Goal: Information Seeking & Learning: Find specific fact

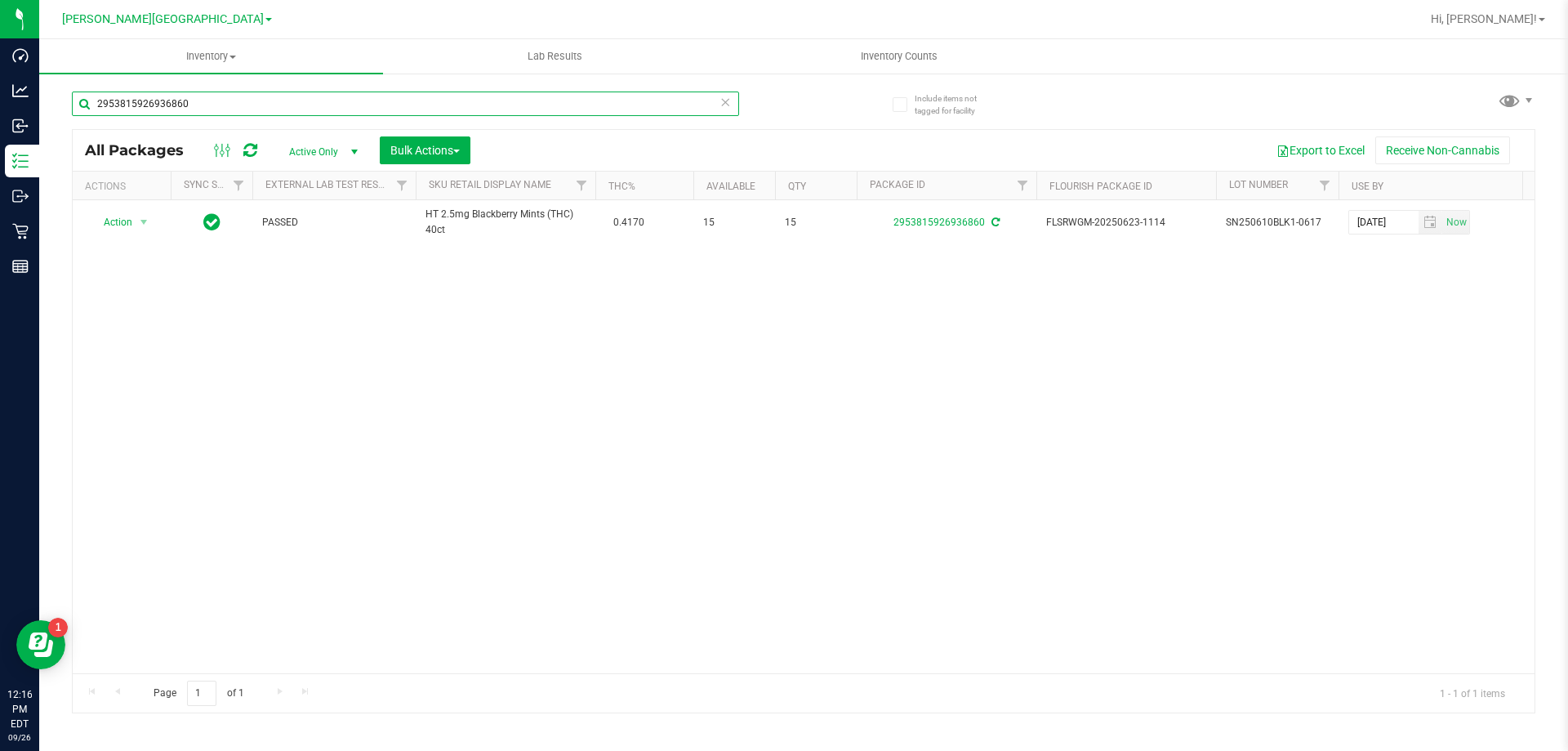
click at [350, 109] on input "2953815926936860" at bounding box center [406, 103] width 667 height 24
type input "3387334404940707"
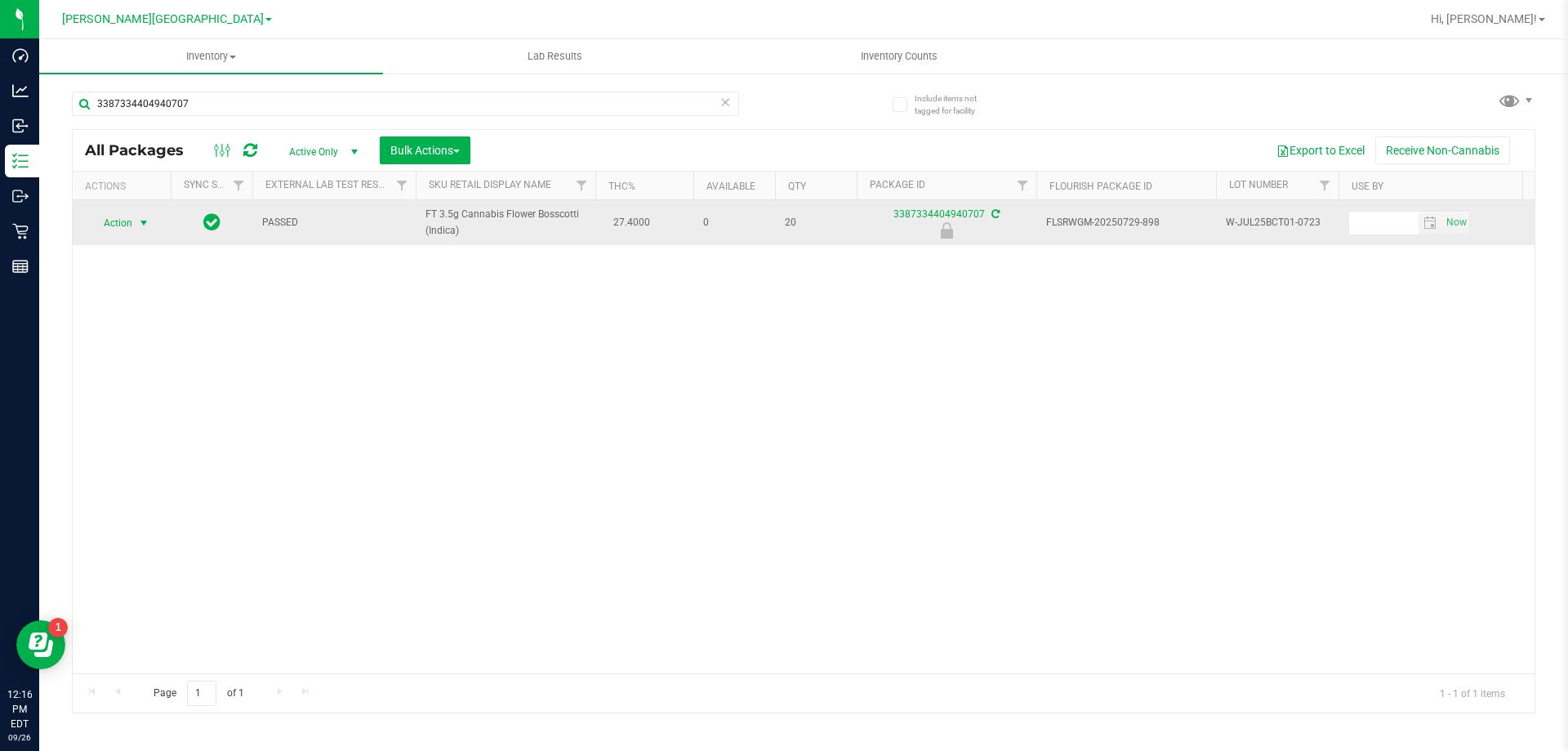
click at [140, 219] on span "select" at bounding box center [143, 222] width 13 height 13
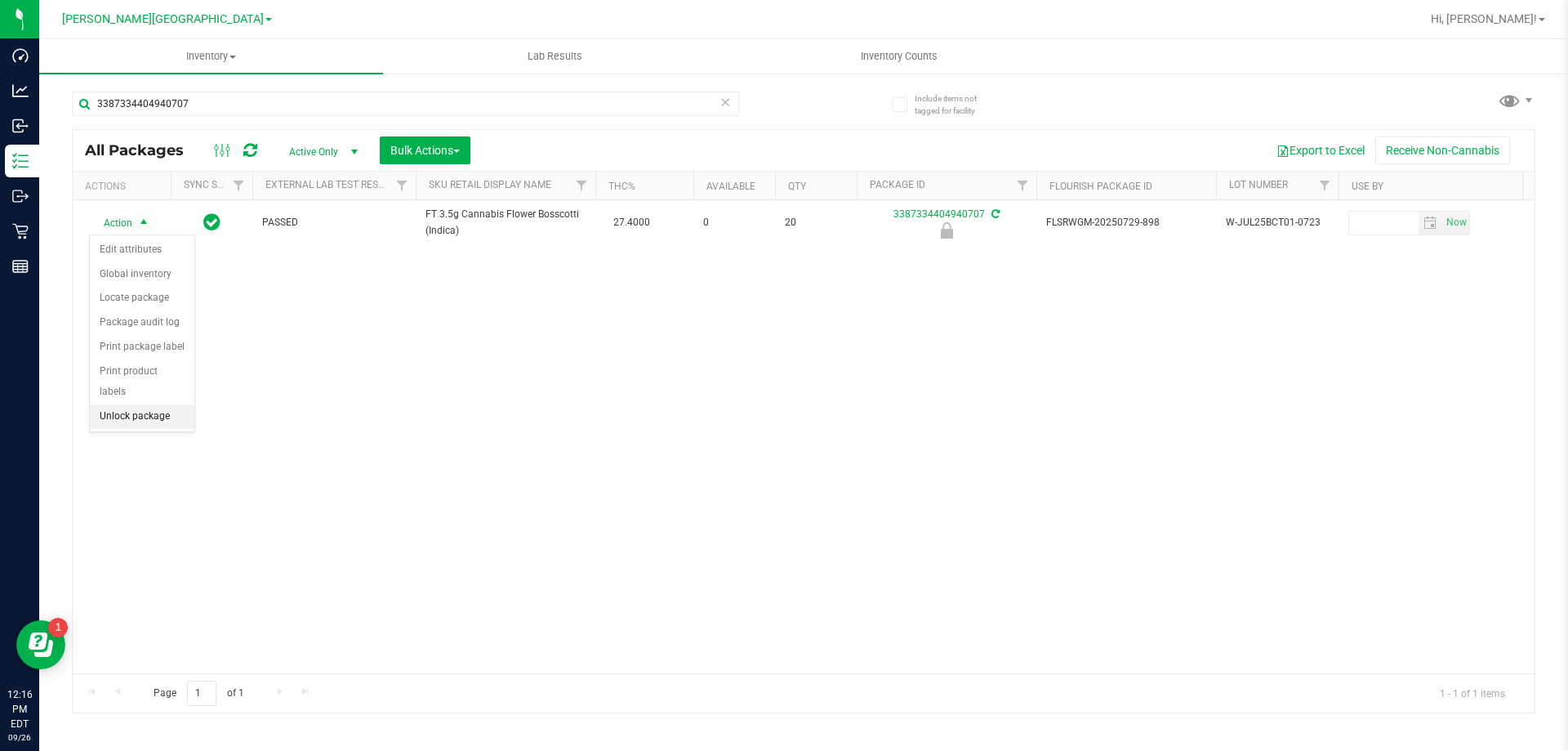
click at [174, 405] on li "Unlock package" at bounding box center [141, 416] width 104 height 24
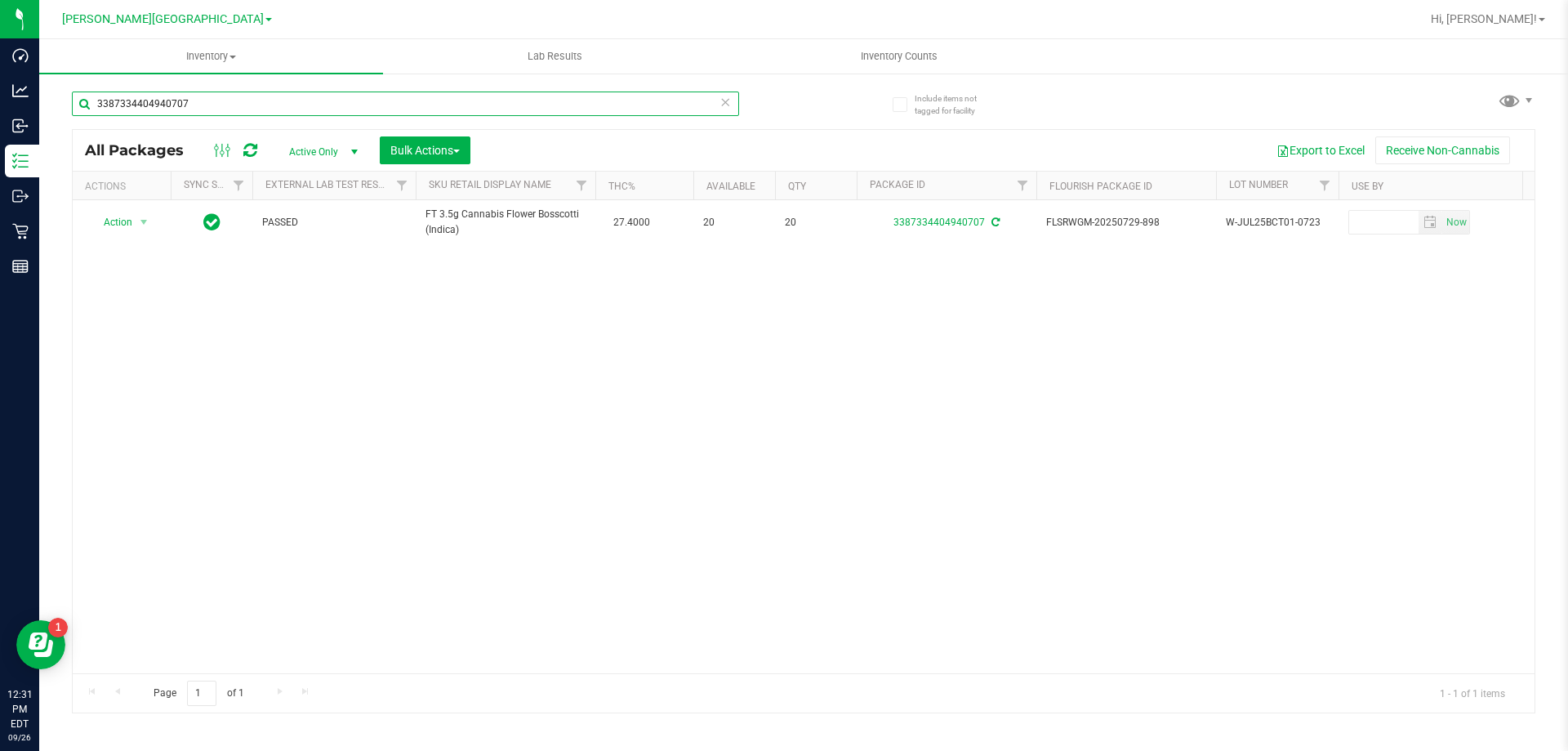
click at [295, 105] on input "3387334404940707" at bounding box center [406, 103] width 667 height 24
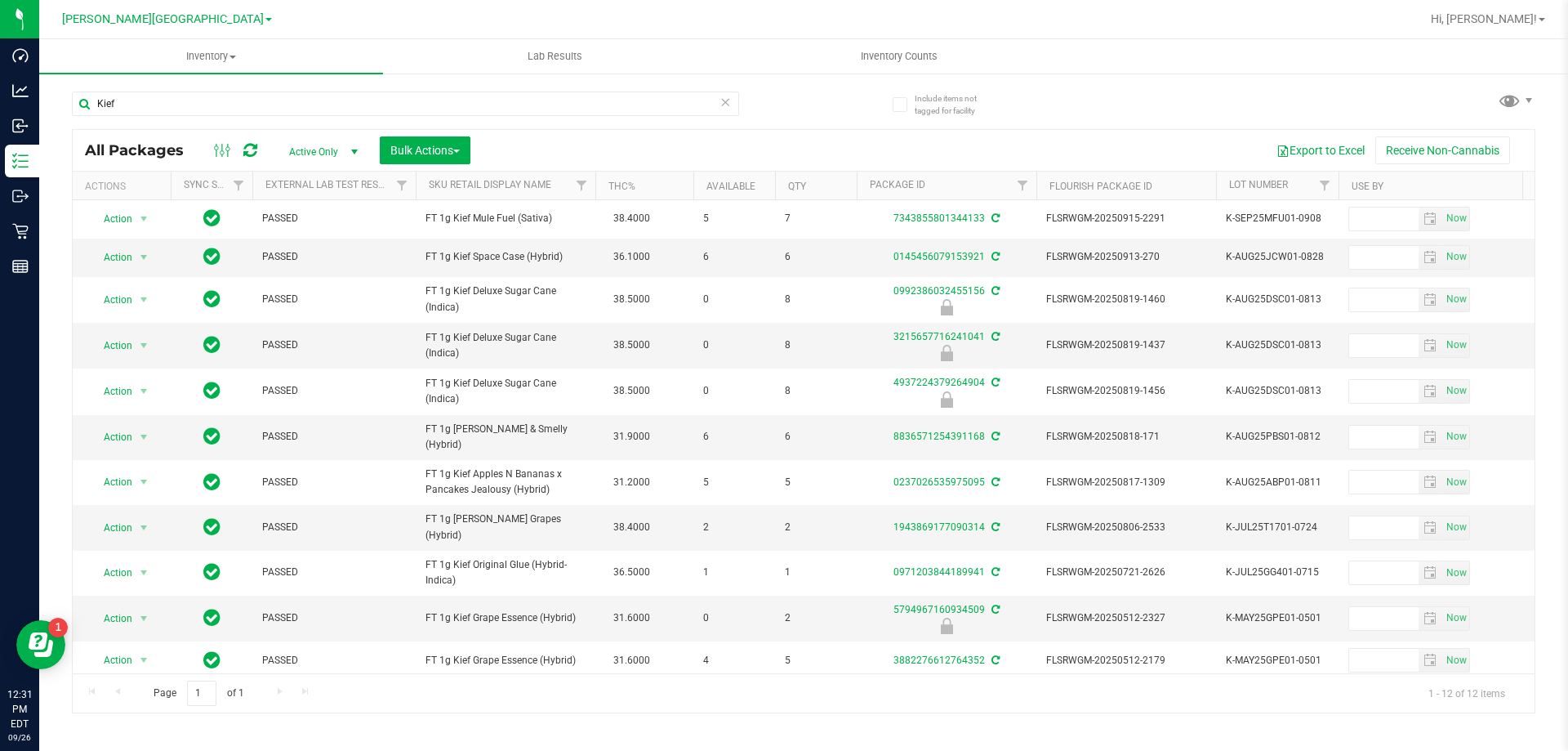
click at [762, 182] on th "Available" at bounding box center [734, 185] width 82 height 28
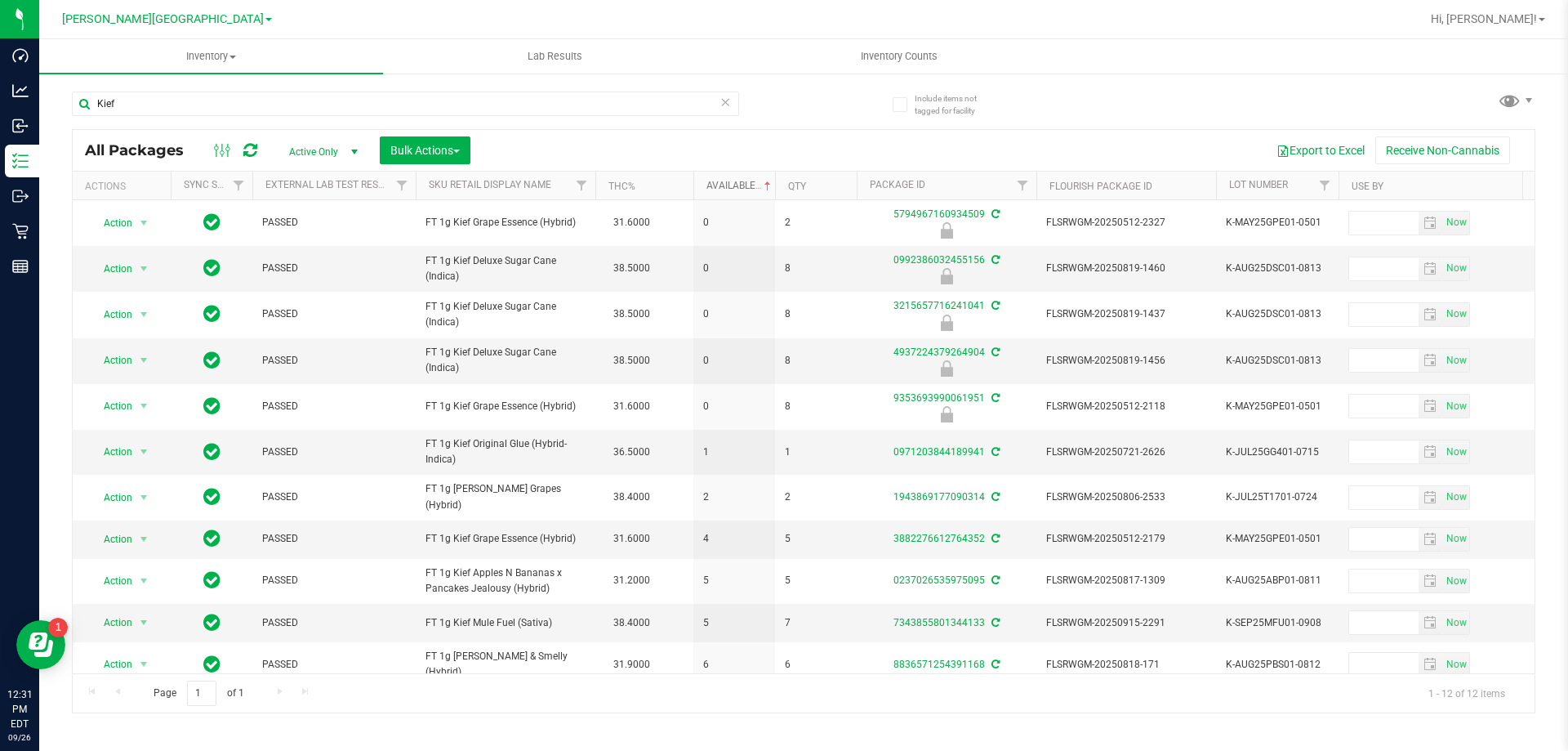
click at [762, 182] on span at bounding box center [766, 186] width 13 height 13
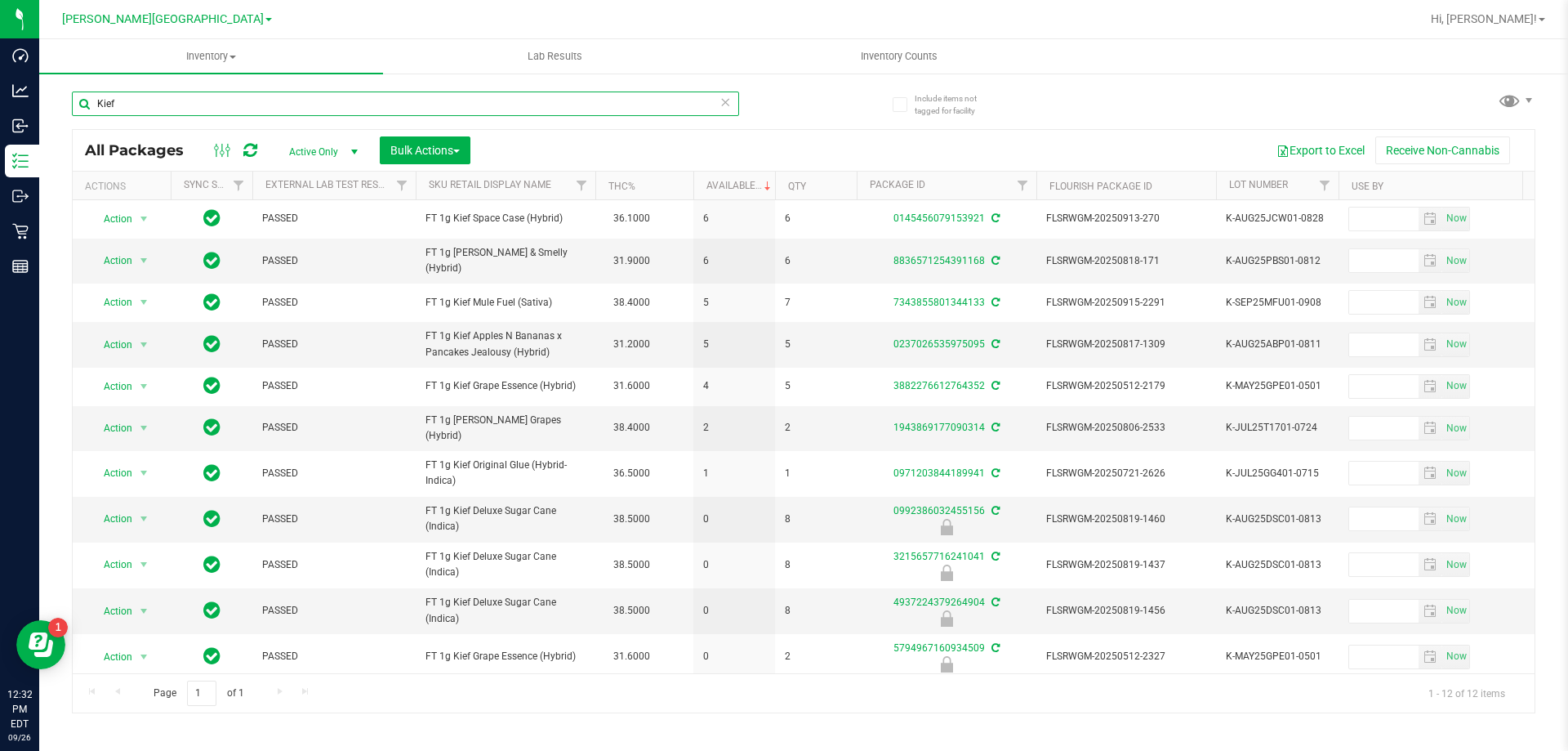
click at [283, 102] on input "Kief" at bounding box center [406, 103] width 667 height 24
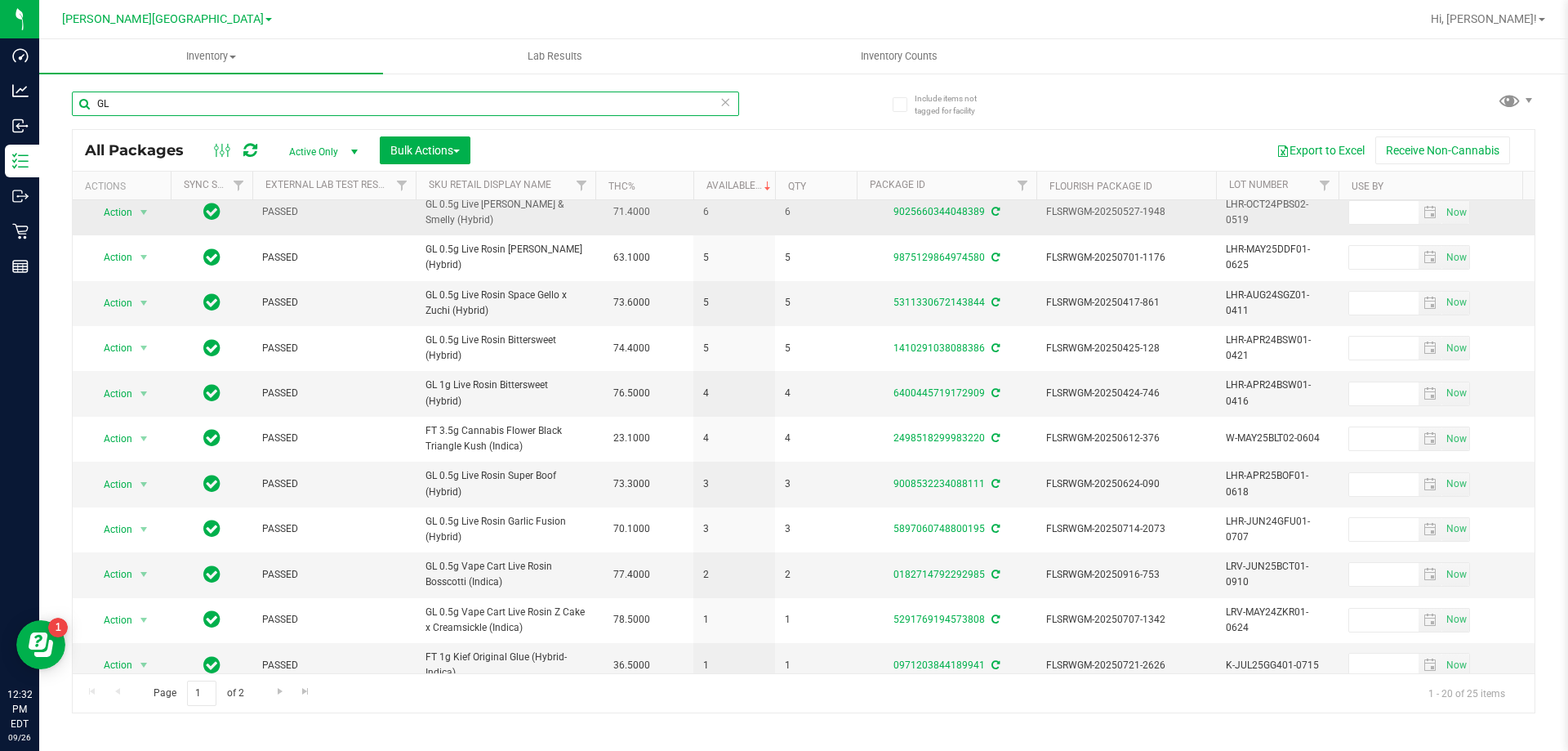
scroll to position [409, 0]
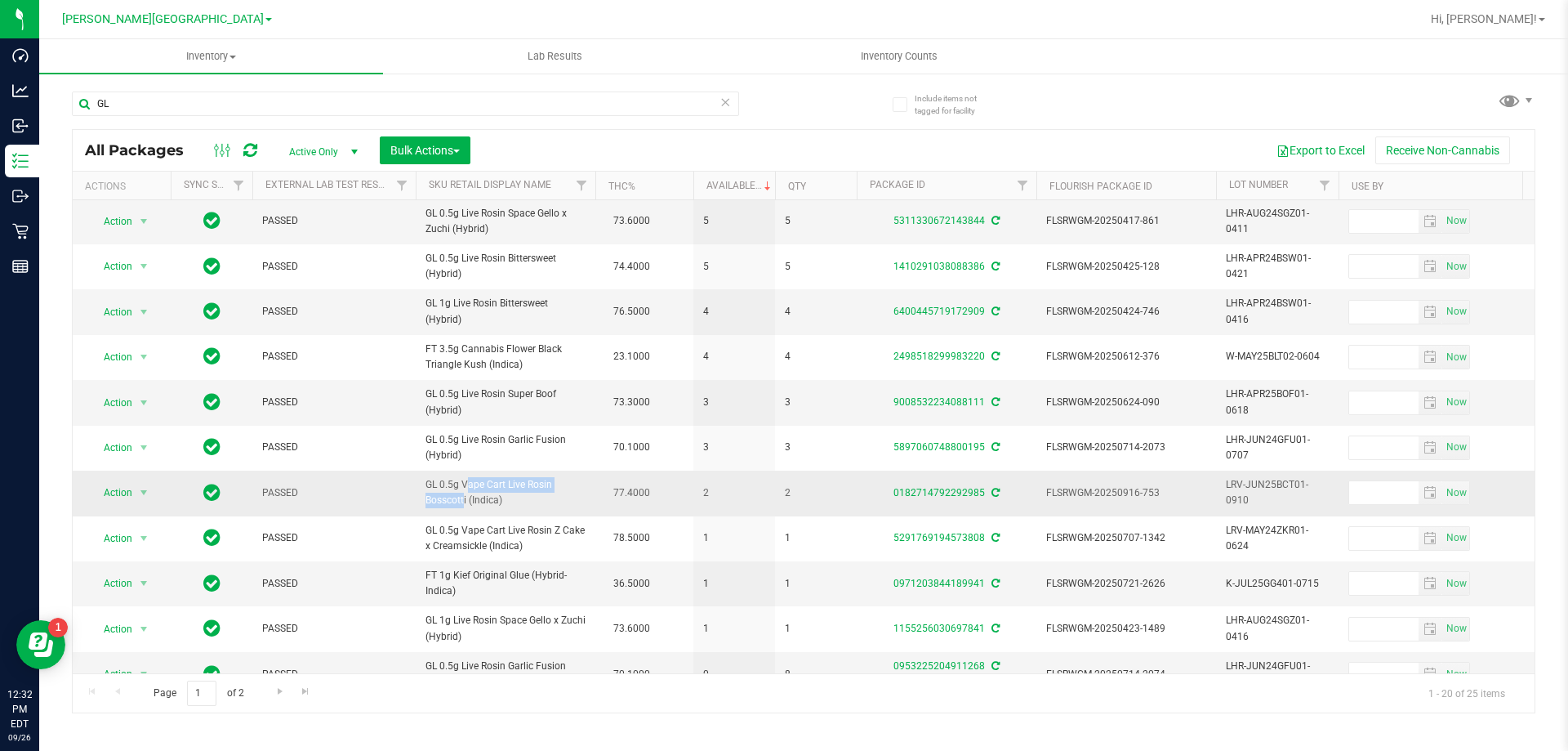
drag, startPoint x: 422, startPoint y: 486, endPoint x: 554, endPoint y: 486, distance: 132.0
click at [554, 486] on td "GL 0.5g Vape Cart Live Rosin Bosscotti (Indica)" at bounding box center [505, 493] width 180 height 45
copy span "GL 0.5g Vape Cart Live Rosin"
click at [207, 104] on input "GL" at bounding box center [406, 103] width 667 height 24
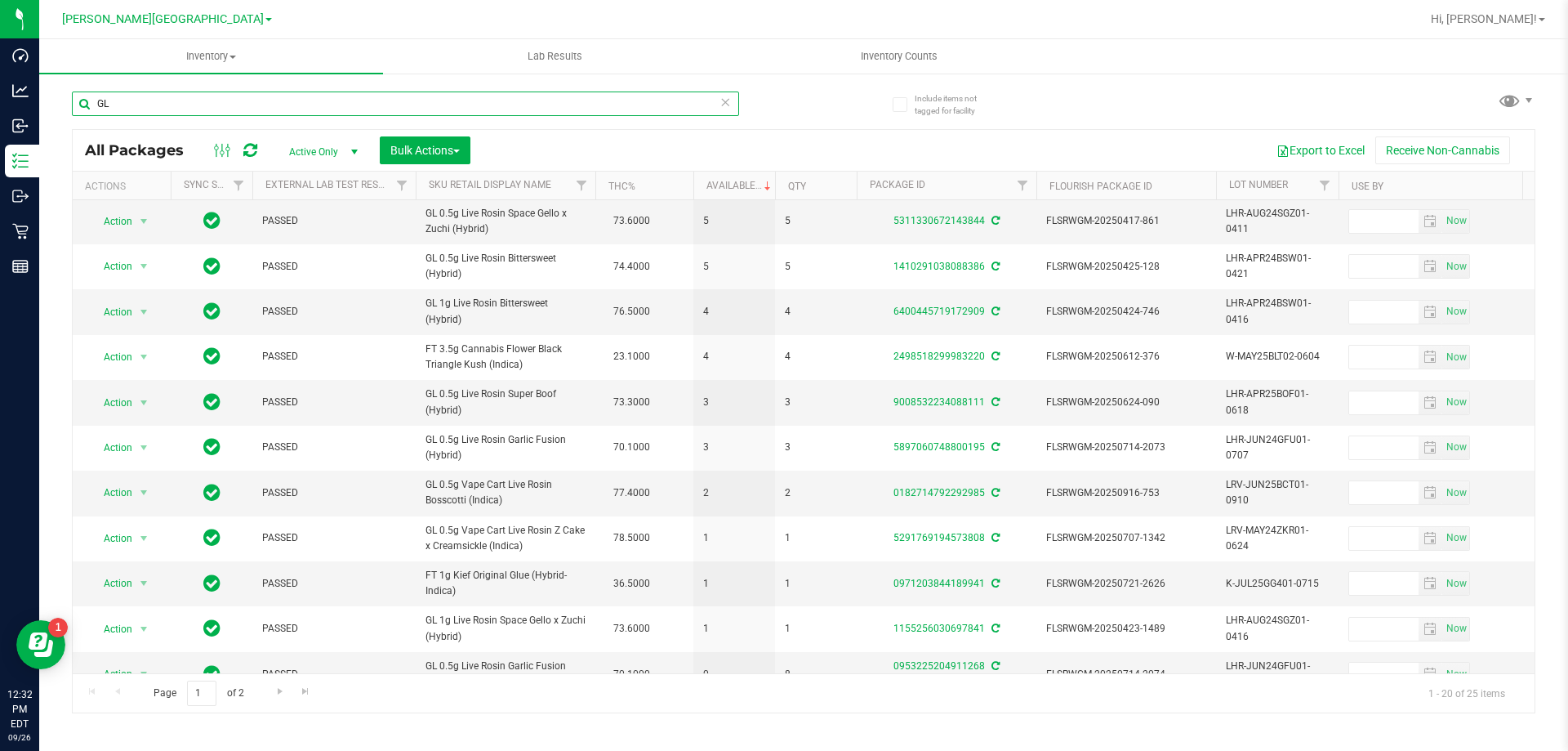
paste input "0.5g Vape Cart Live Rosin"
type input "GL 0.5g Vape Cart Live Rosin"
